Goal: Entertainment & Leisure: Browse casually

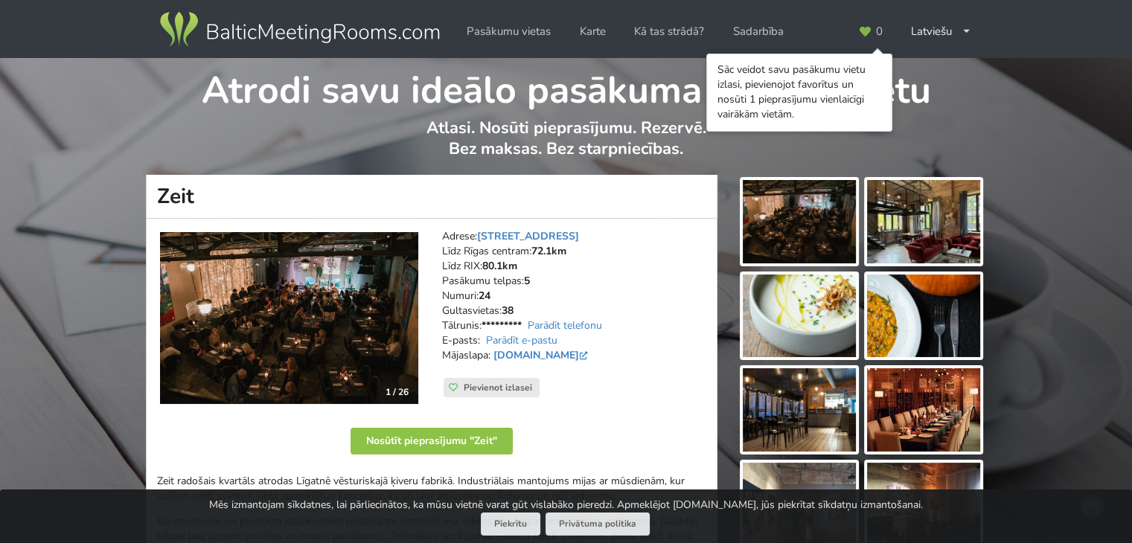
click at [256, 359] on img at bounding box center [289, 318] width 258 height 172
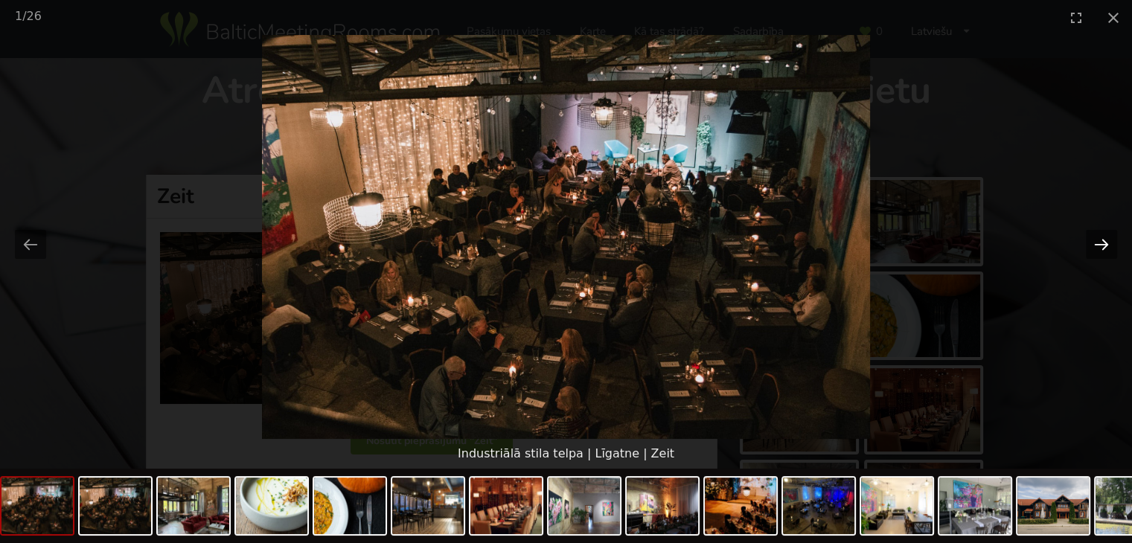
click at [1102, 242] on button "Next slide" at bounding box center [1101, 244] width 31 height 29
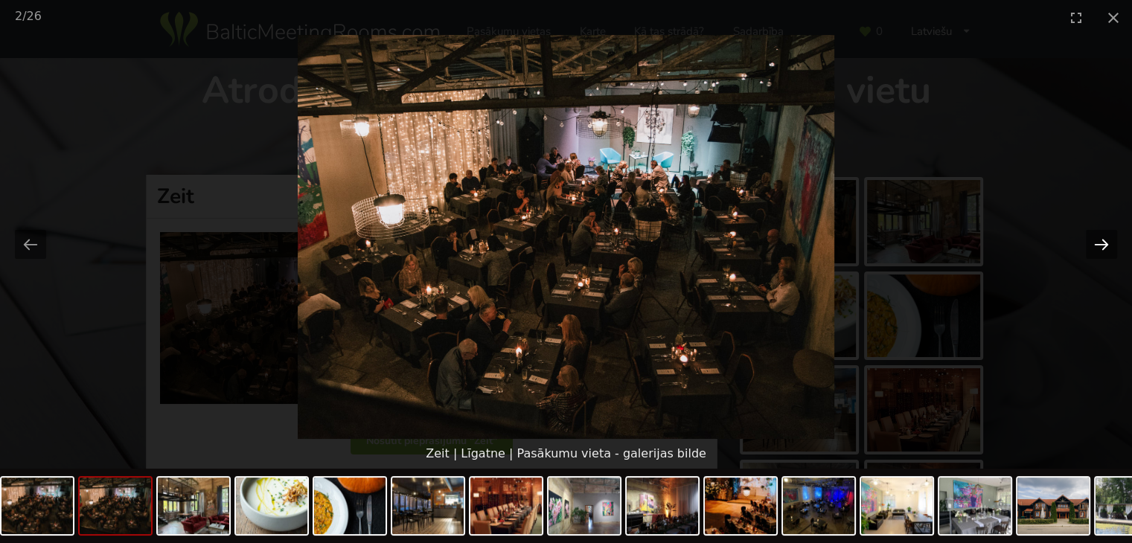
click at [1102, 242] on button "Next slide" at bounding box center [1101, 244] width 31 height 29
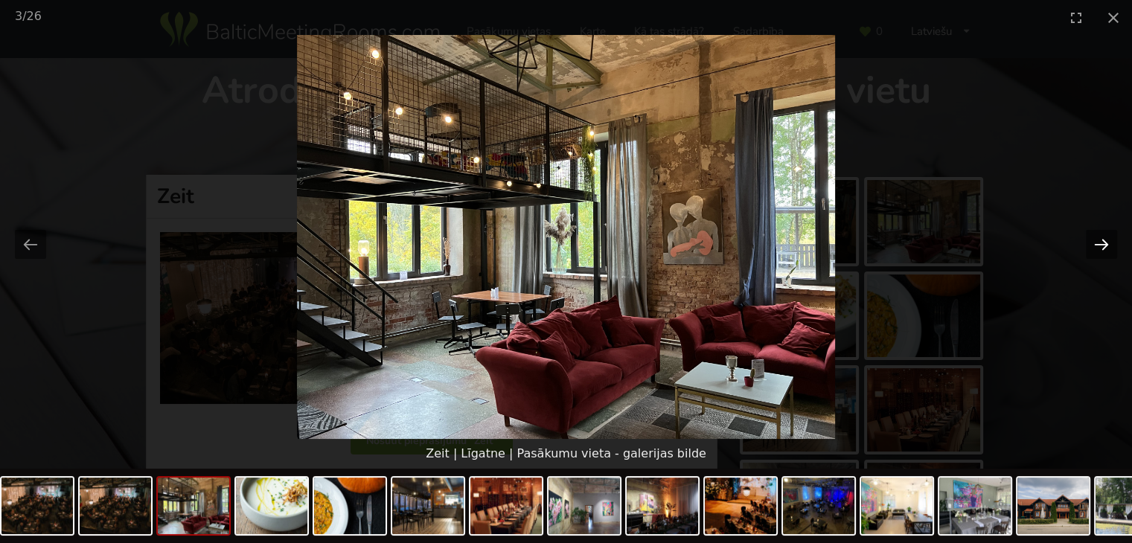
click at [1102, 242] on button "Next slide" at bounding box center [1101, 244] width 31 height 29
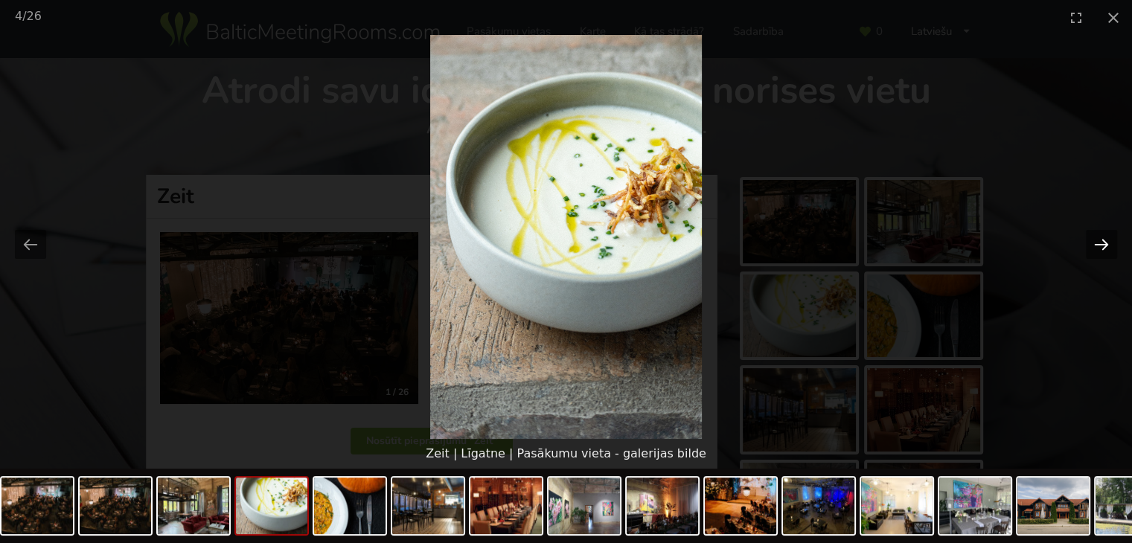
click at [1102, 242] on button "Next slide" at bounding box center [1101, 244] width 31 height 29
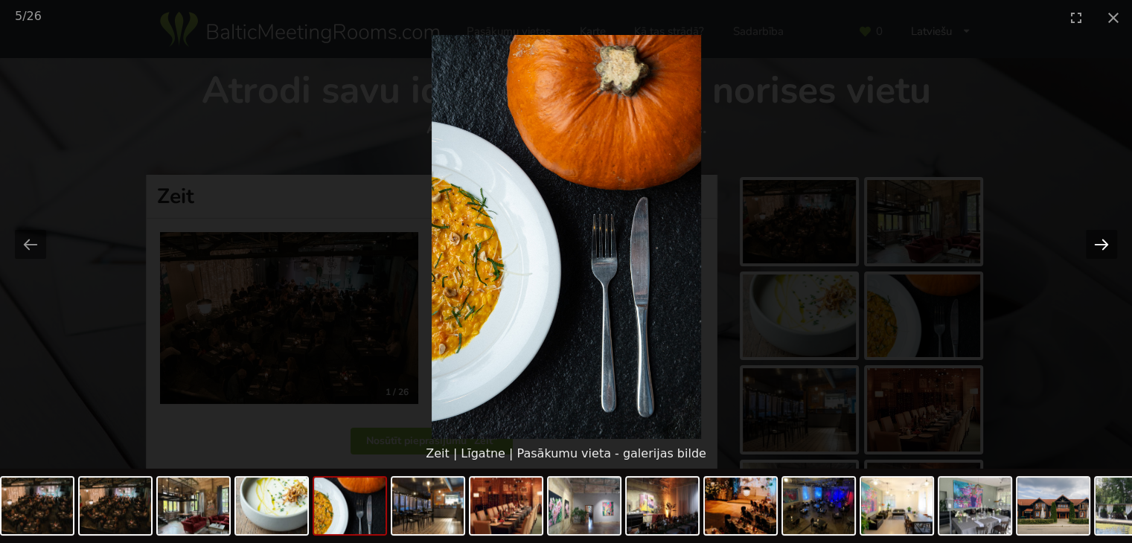
click at [1102, 242] on button "Next slide" at bounding box center [1101, 244] width 31 height 29
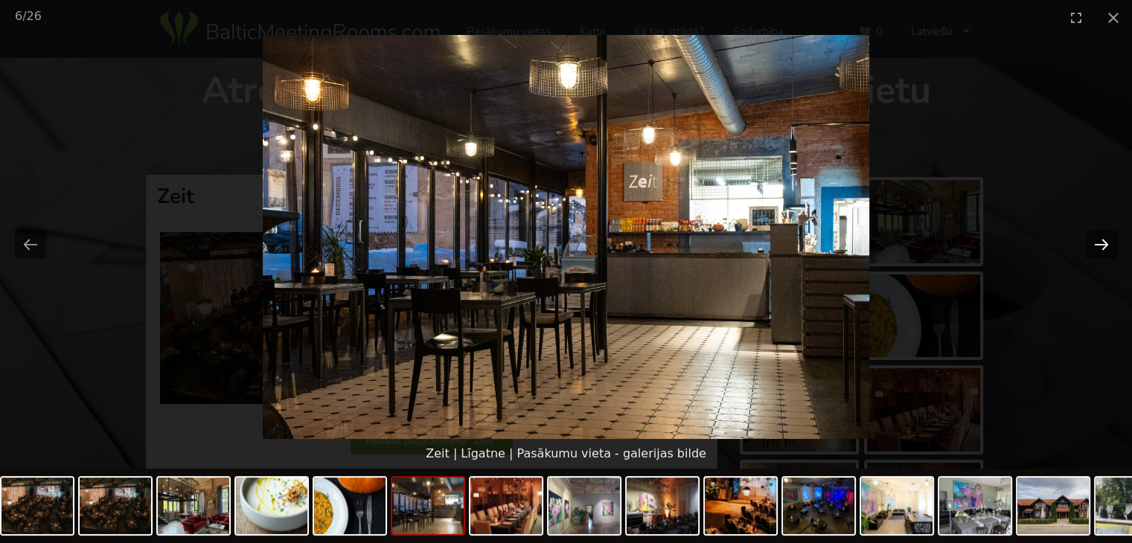
click at [1102, 242] on button "Next slide" at bounding box center [1101, 244] width 31 height 29
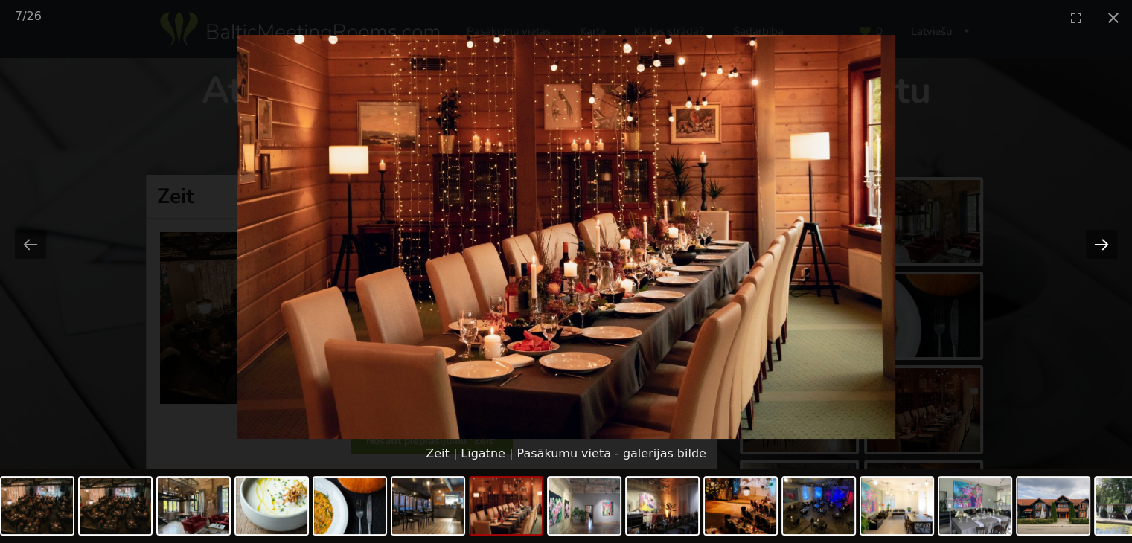
click at [1102, 242] on button "Next slide" at bounding box center [1101, 244] width 31 height 29
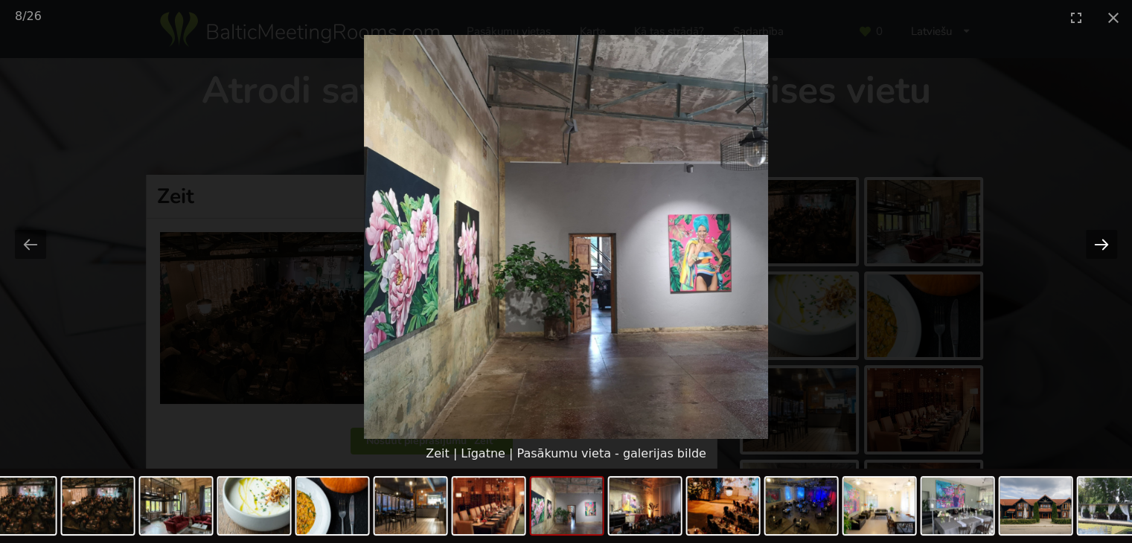
click at [1087, 254] on button "Next slide" at bounding box center [1101, 244] width 31 height 29
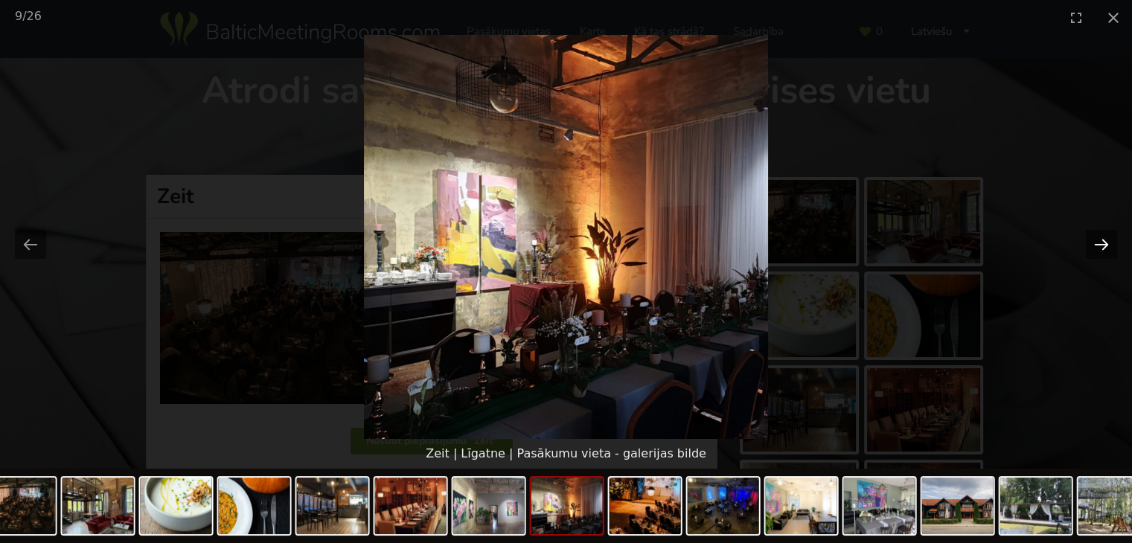
click at [1092, 243] on button "Next slide" at bounding box center [1101, 244] width 31 height 29
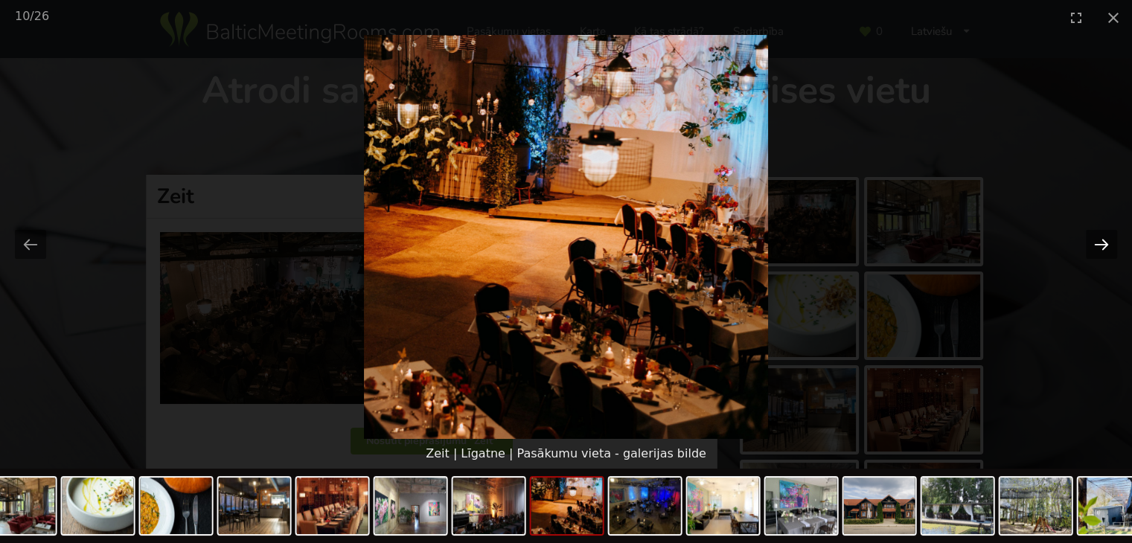
click at [1092, 243] on button "Next slide" at bounding box center [1101, 244] width 31 height 29
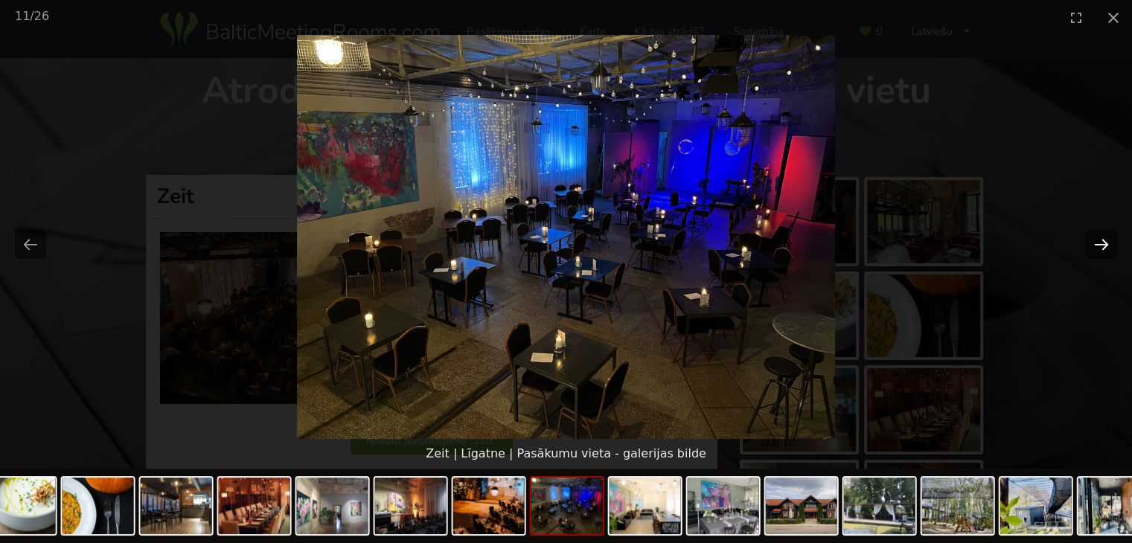
click at [1093, 242] on button "Next slide" at bounding box center [1101, 244] width 31 height 29
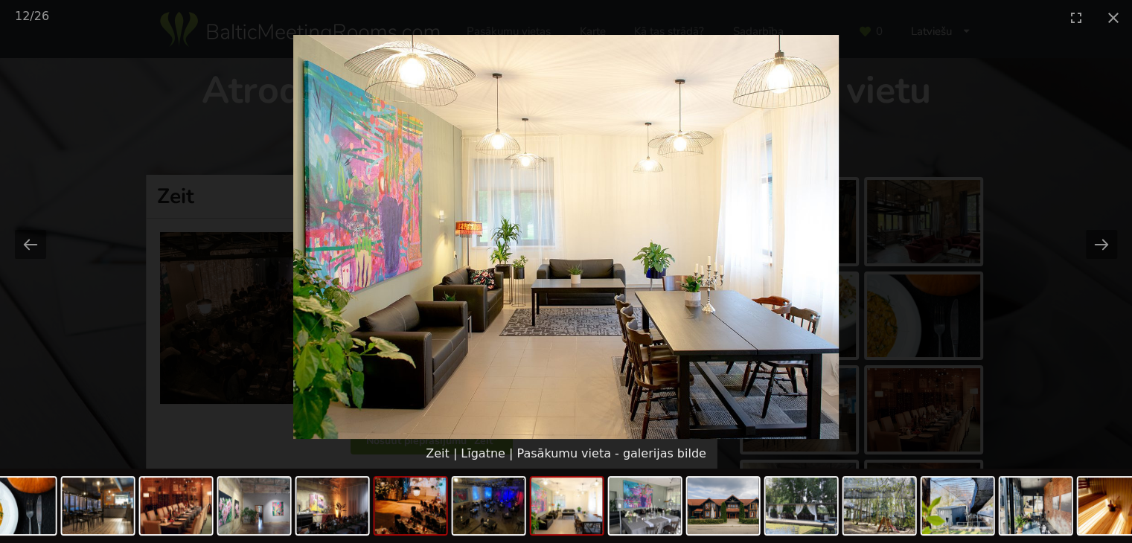
click at [408, 531] on img at bounding box center [410, 506] width 71 height 57
click at [345, 525] on img at bounding box center [332, 506] width 71 height 57
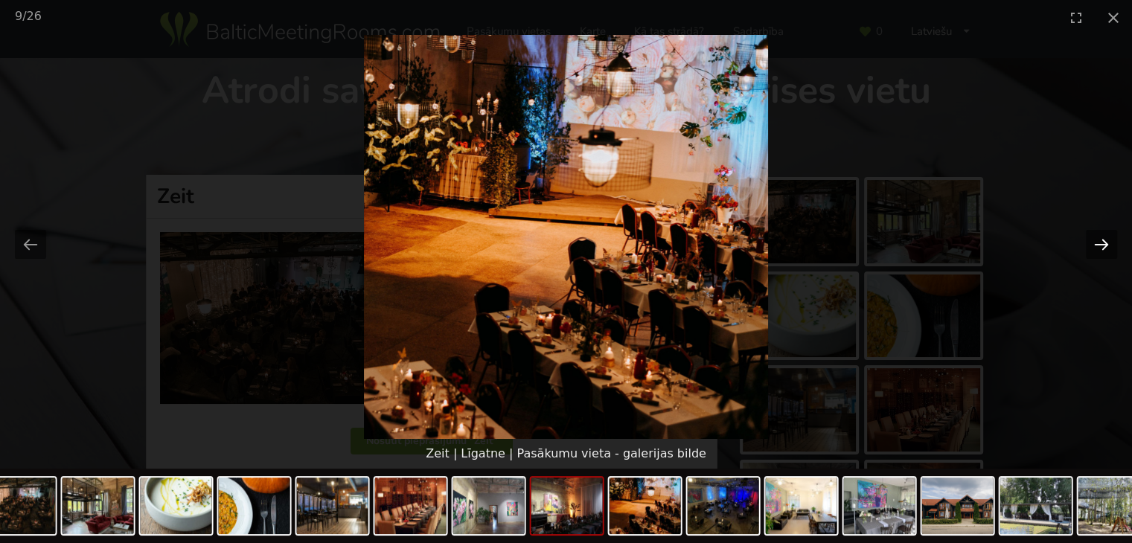
click at [1104, 245] on button "Next slide" at bounding box center [1101, 244] width 31 height 29
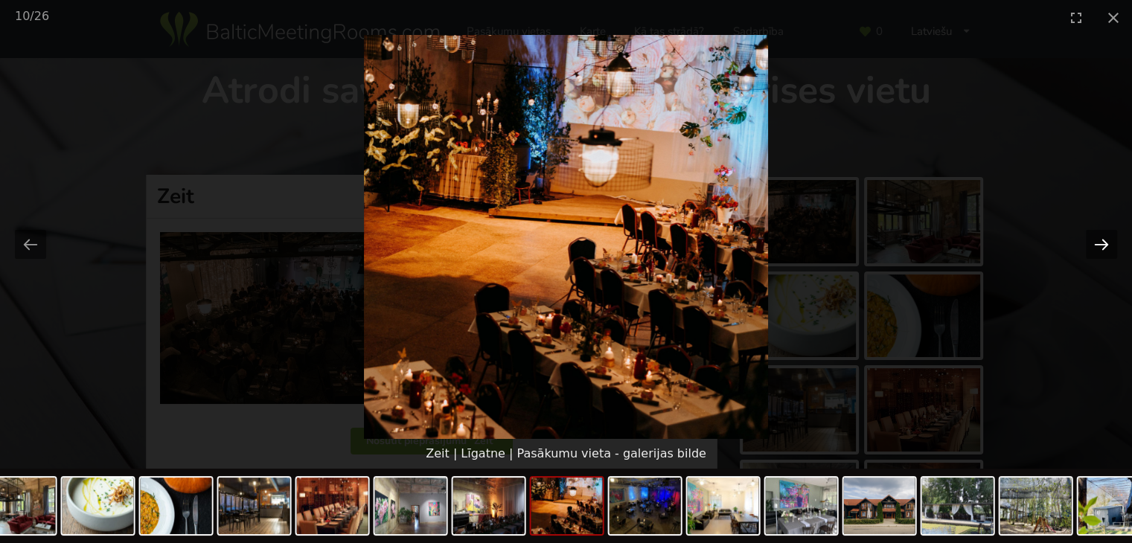
click at [1104, 245] on button "Next slide" at bounding box center [1101, 244] width 31 height 29
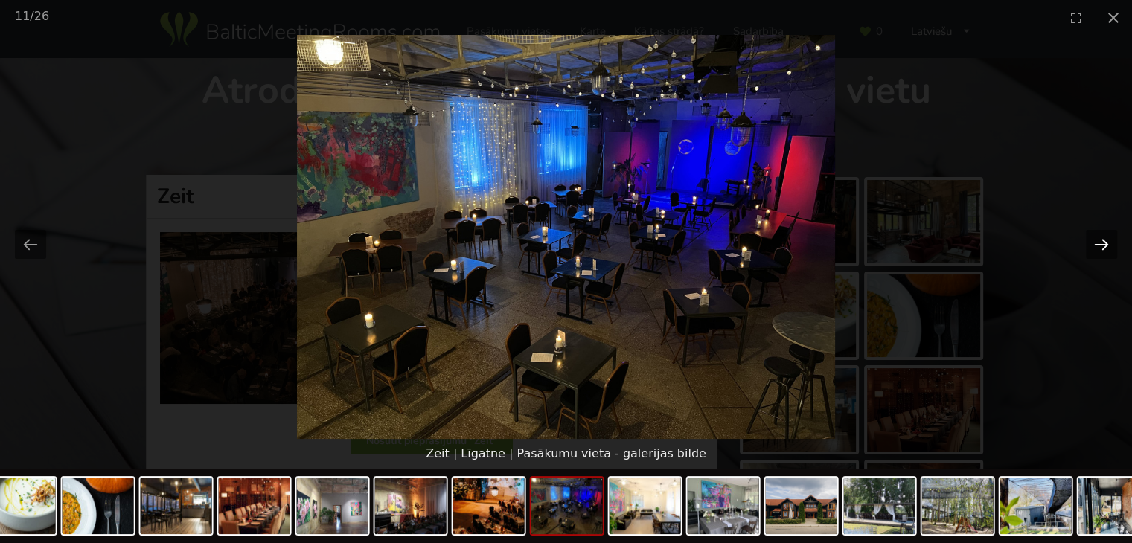
click at [1104, 245] on button "Next slide" at bounding box center [1101, 244] width 31 height 29
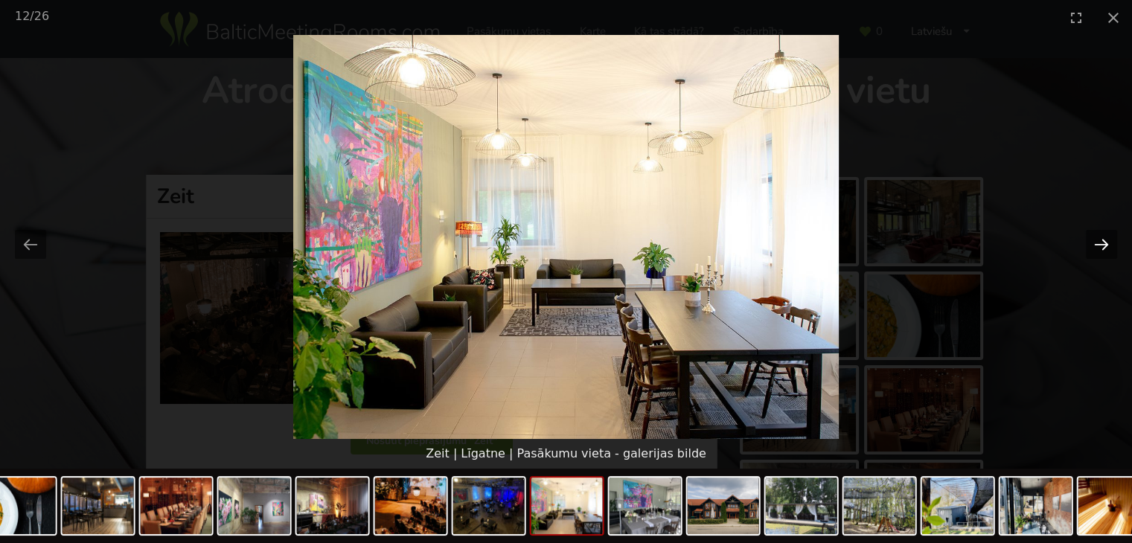
click at [1104, 245] on button "Next slide" at bounding box center [1101, 244] width 31 height 29
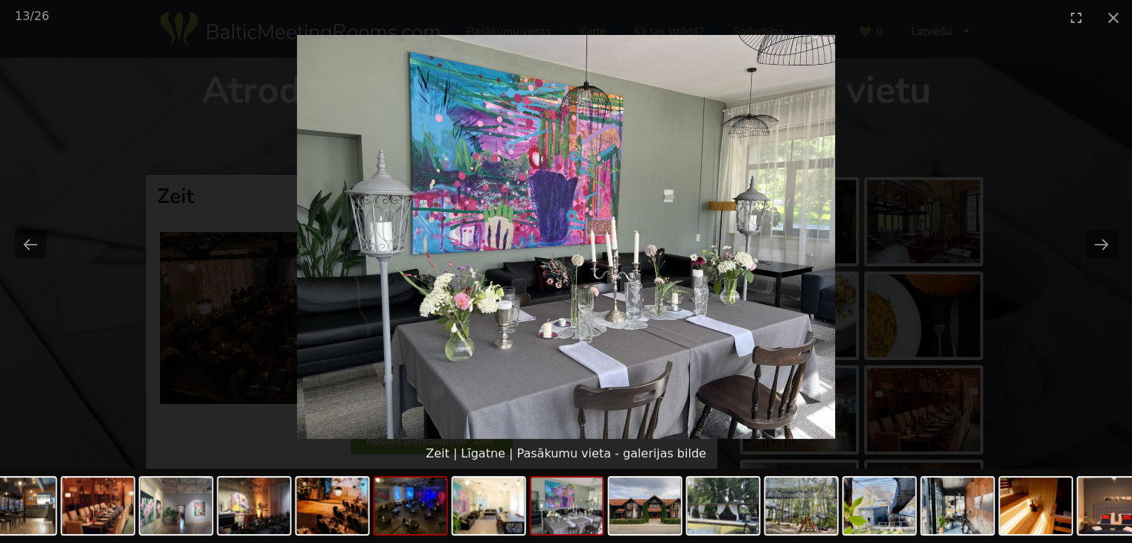
click at [412, 514] on img at bounding box center [410, 506] width 71 height 57
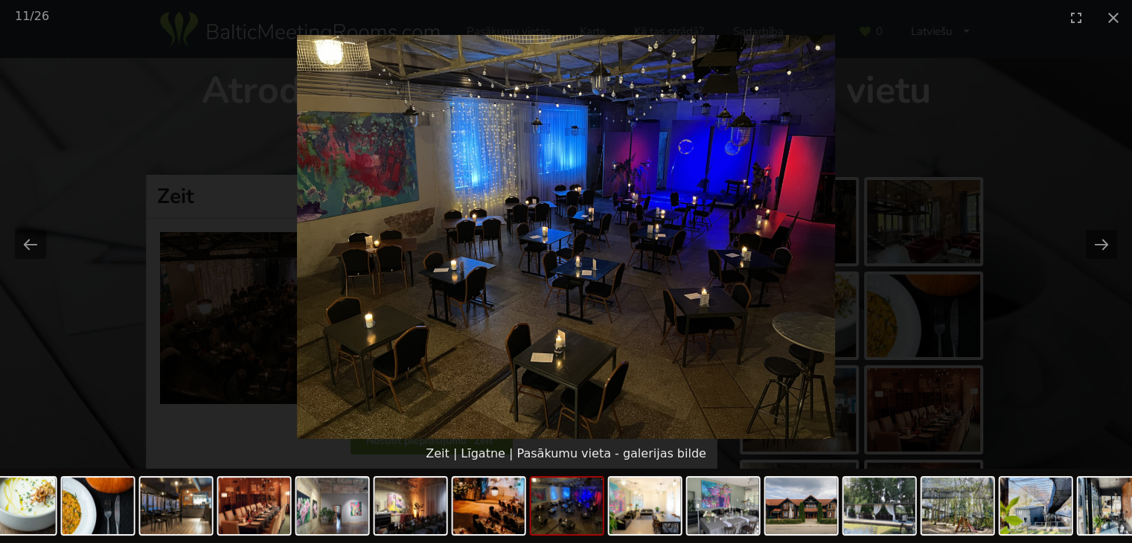
click at [1078, 534] on img at bounding box center [1113, 506] width 71 height 57
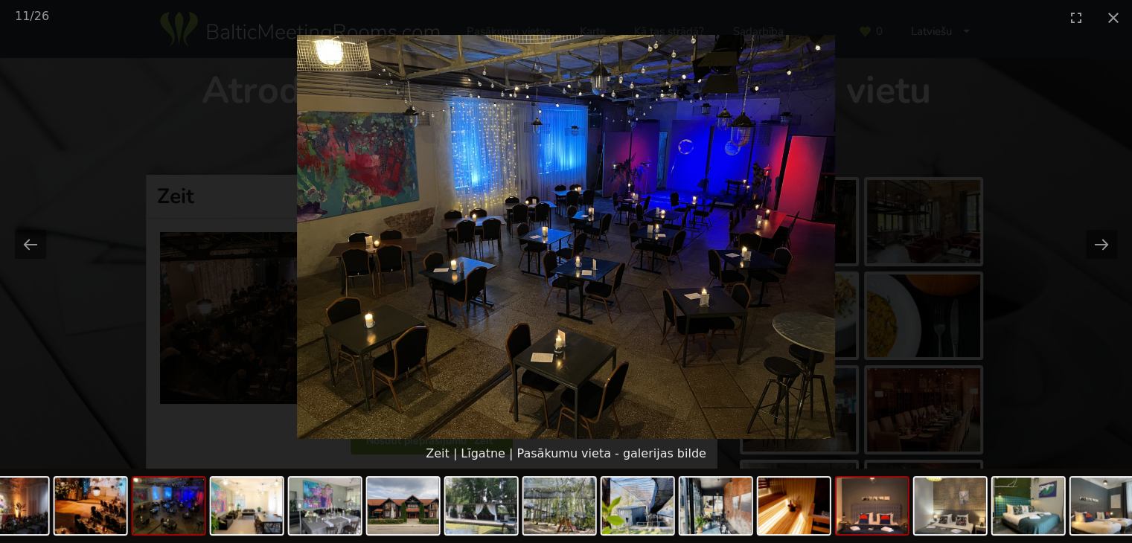
click at [908, 500] on img at bounding box center [872, 506] width 71 height 57
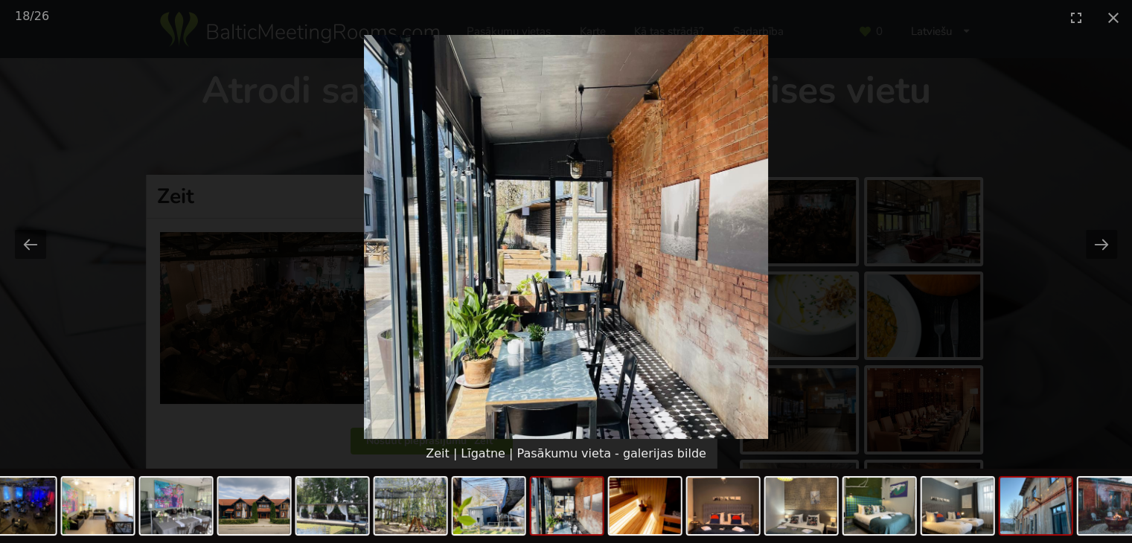
click at [1058, 518] on img at bounding box center [1035, 506] width 71 height 57
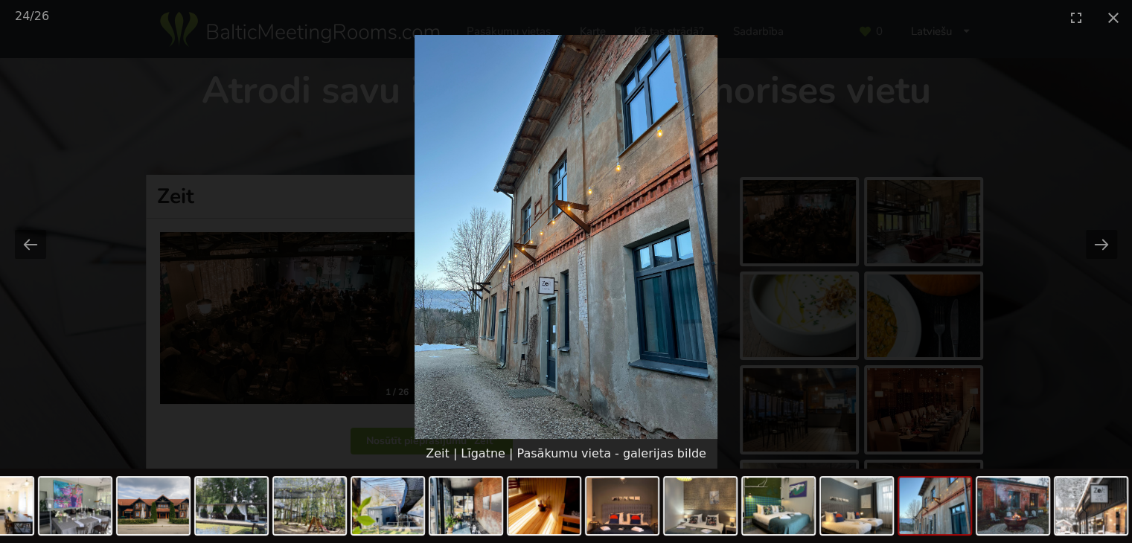
click at [1058, 518] on img at bounding box center [1090, 506] width 71 height 57
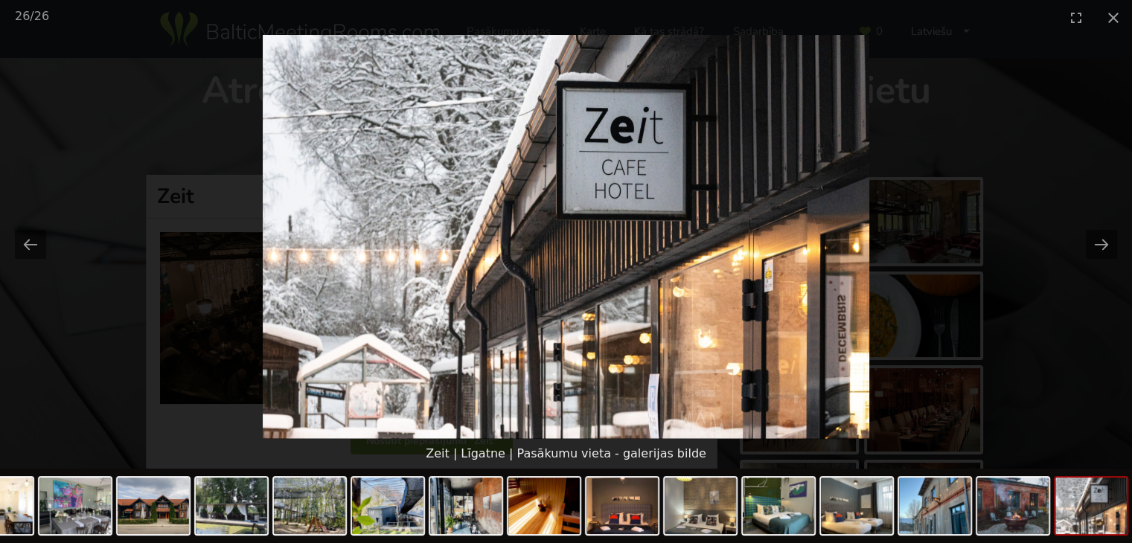
click at [1084, 510] on img at bounding box center [1090, 506] width 71 height 57
drag, startPoint x: 1084, startPoint y: 510, endPoint x: 874, endPoint y: 521, distance: 210.9
click at [874, 521] on div at bounding box center [116, 508] width 2032 height 78
